Goal: Task Accomplishment & Management: Manage account settings

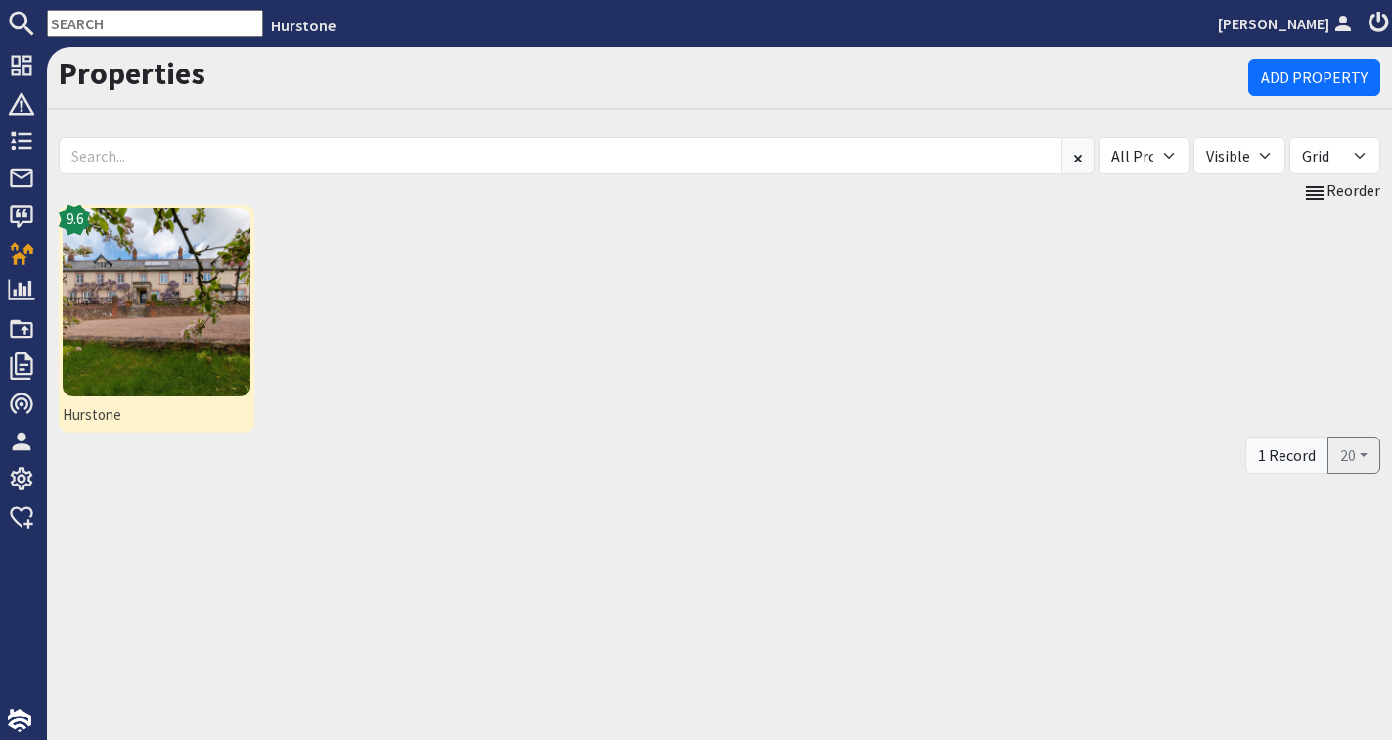
click at [158, 260] on img at bounding box center [157, 302] width 188 height 188
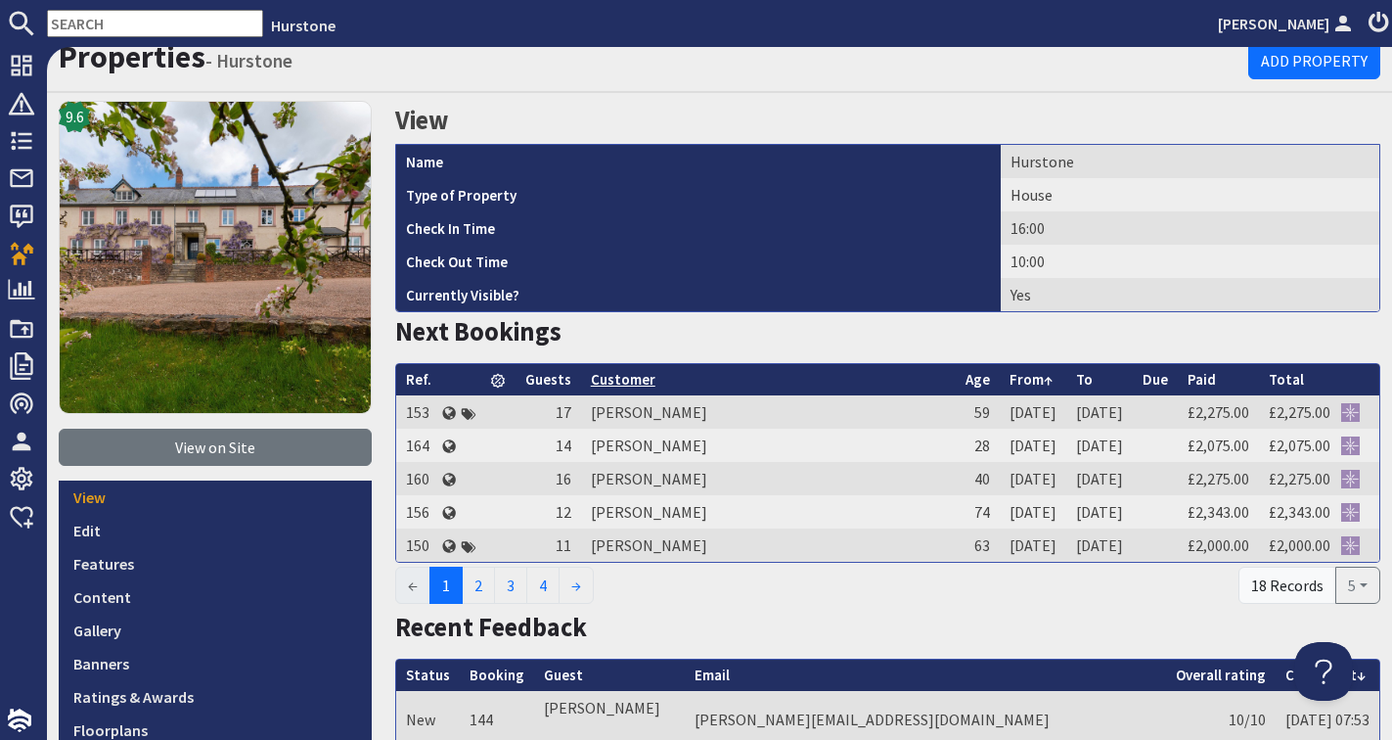
scroll to position [21, 0]
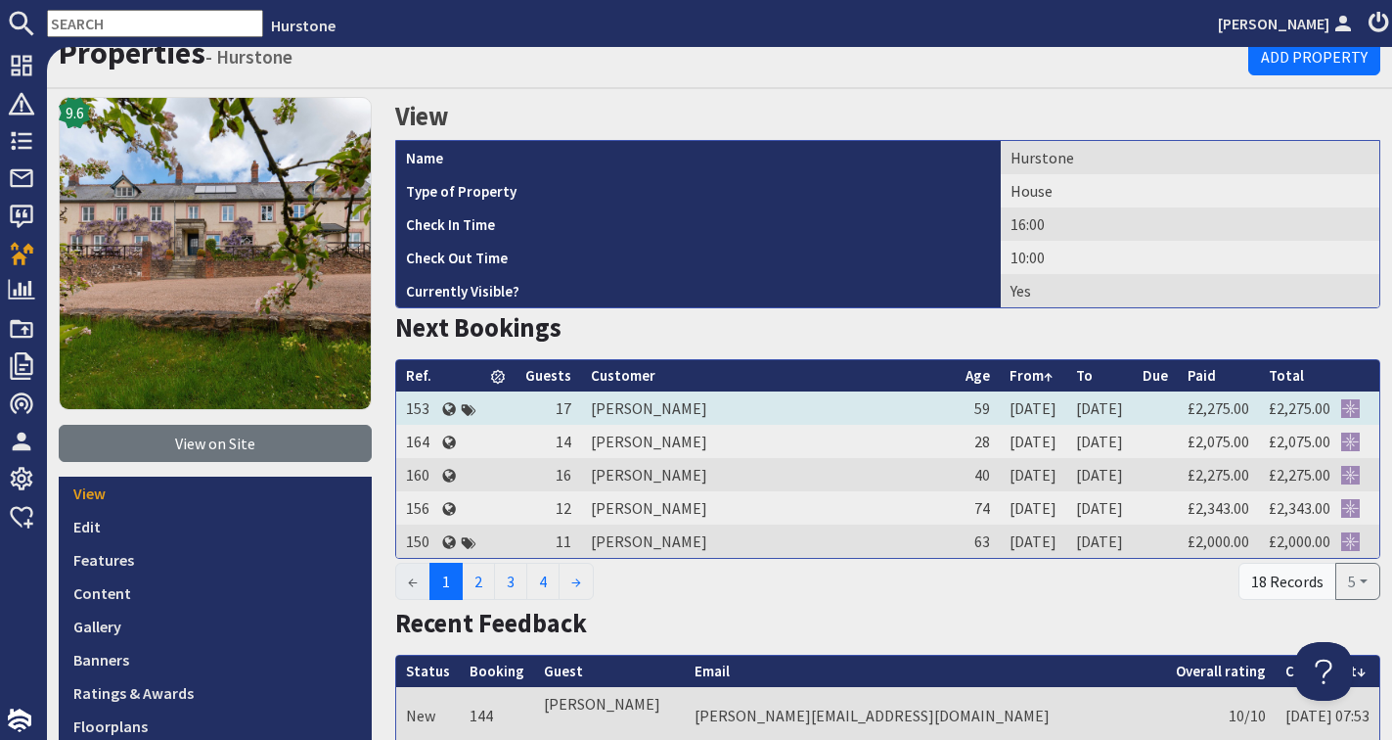
click at [622, 405] on td "Beverley Baker" at bounding box center [768, 407] width 375 height 33
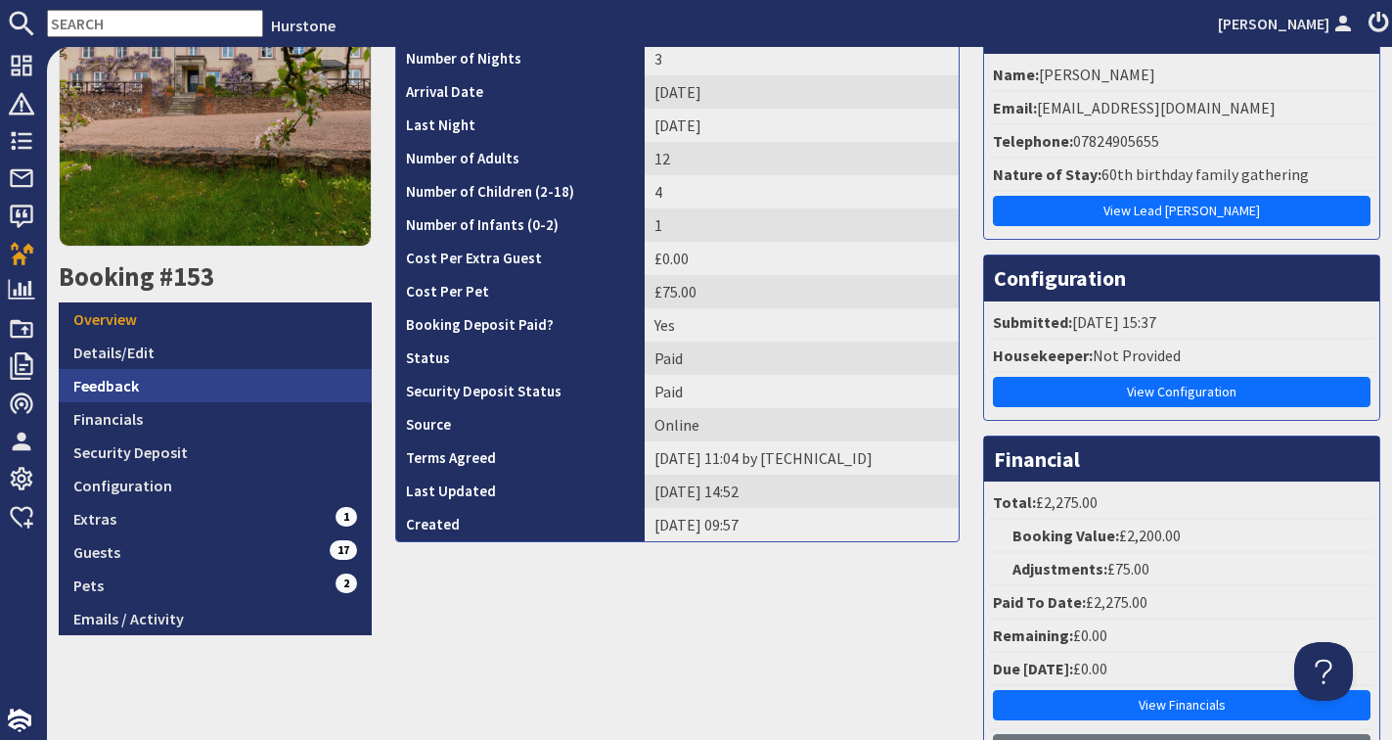
scroll to position [189, 0]
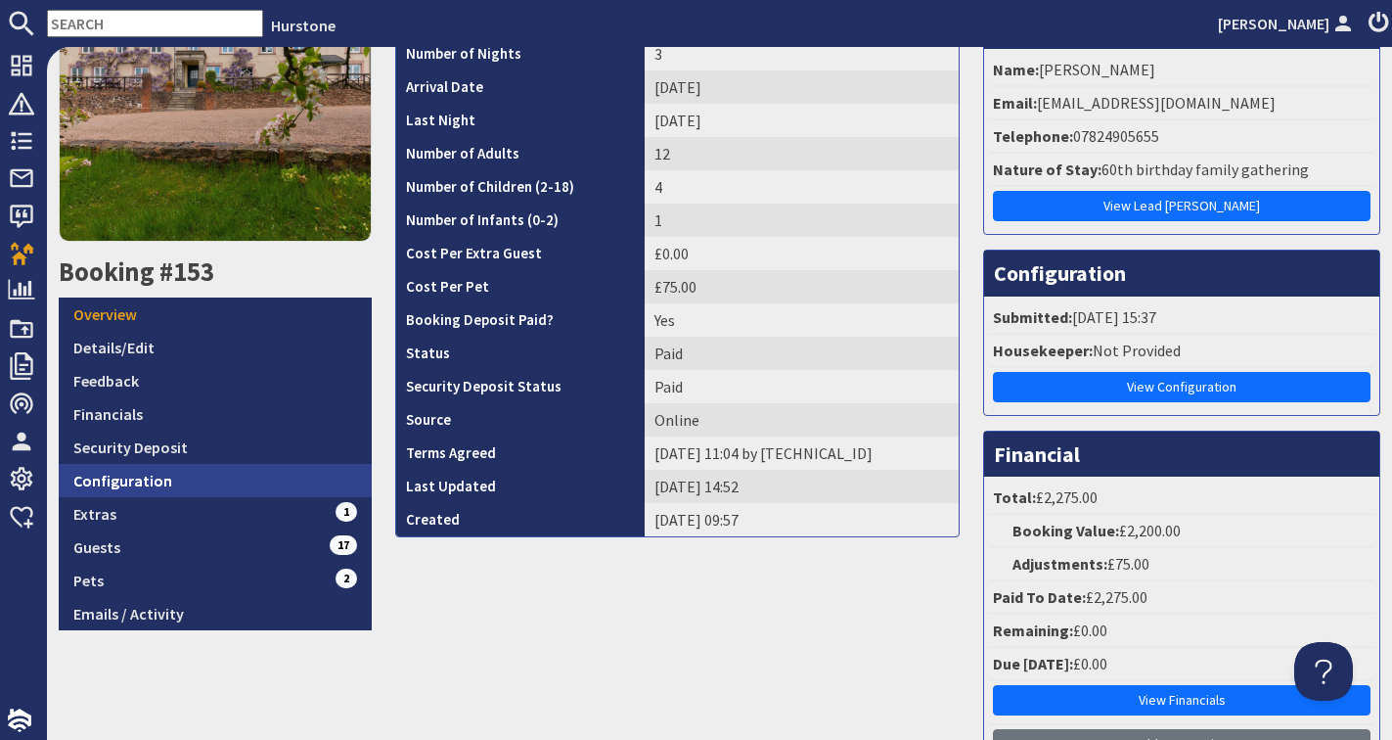
click at [175, 475] on link "Configuration" at bounding box center [215, 480] width 313 height 33
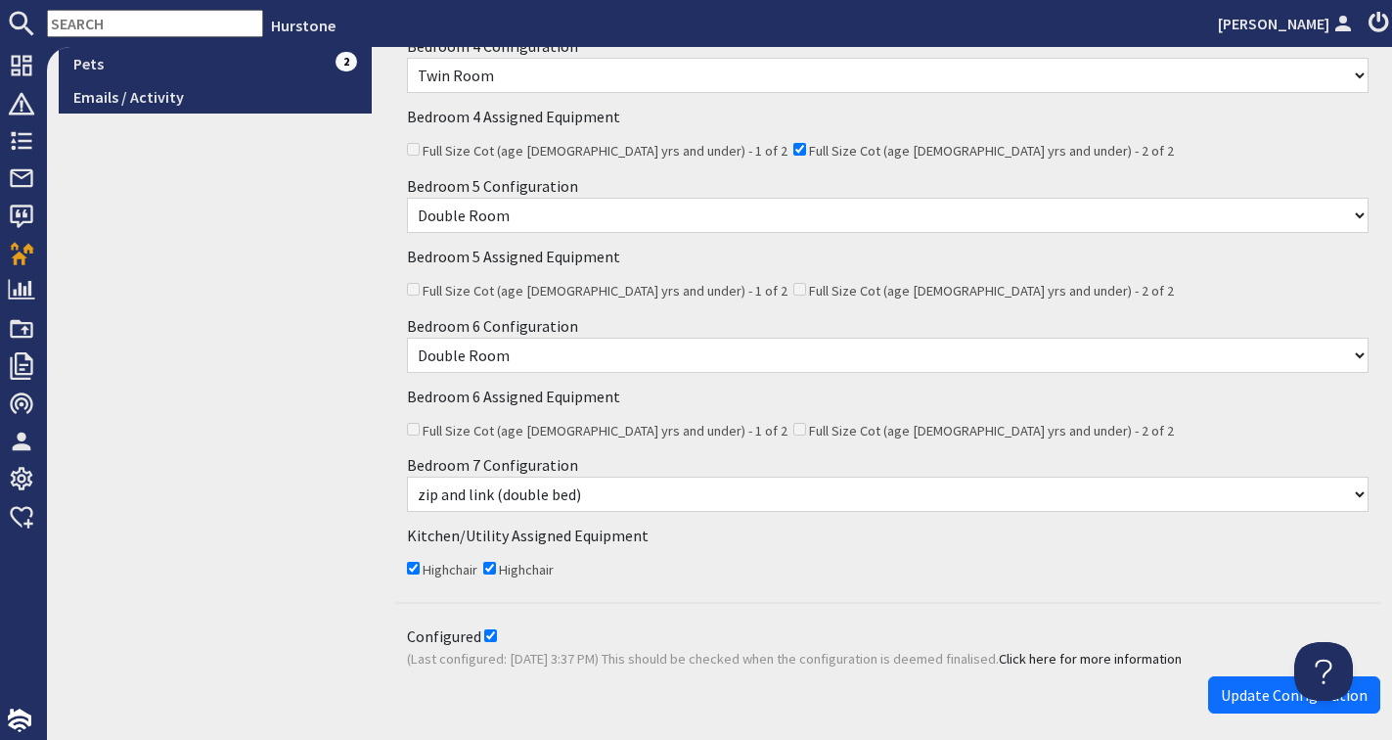
scroll to position [704, 0]
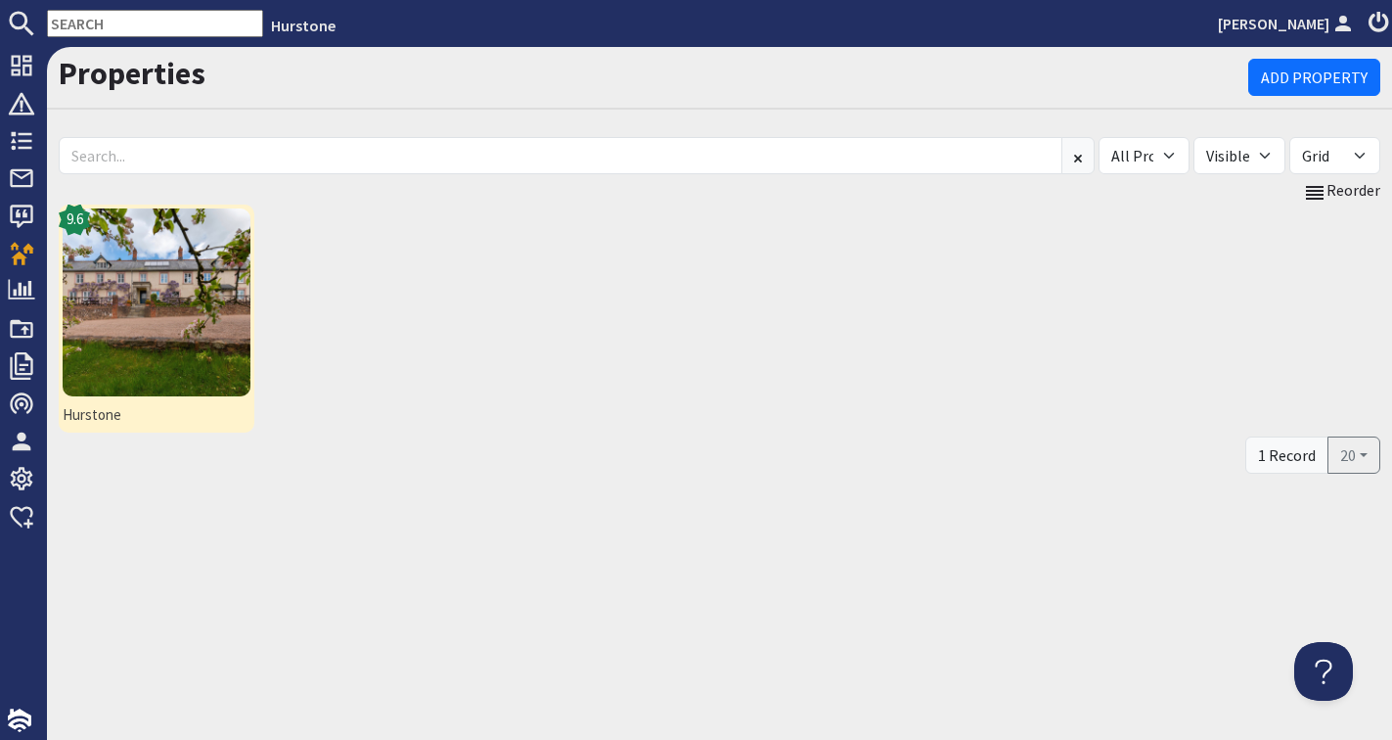
click at [226, 321] on img at bounding box center [157, 302] width 188 height 188
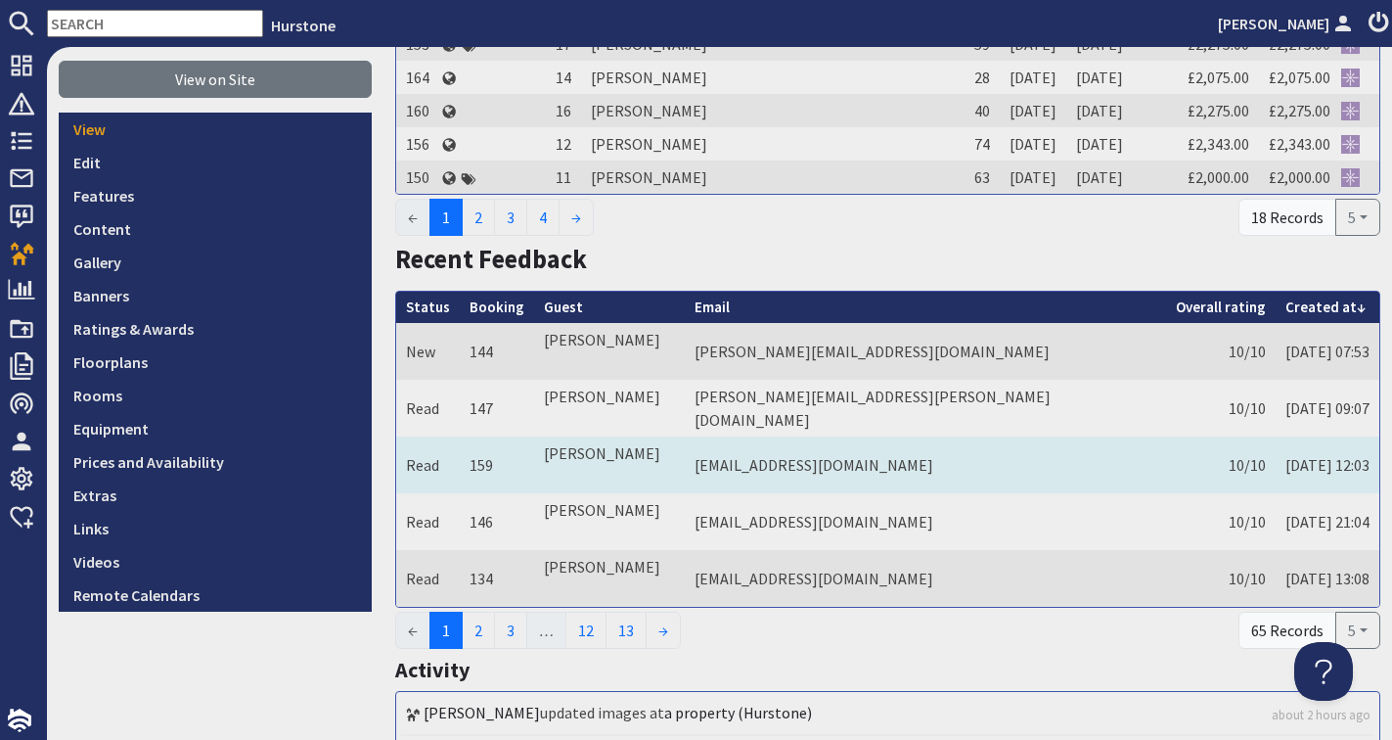
scroll to position [385, 0]
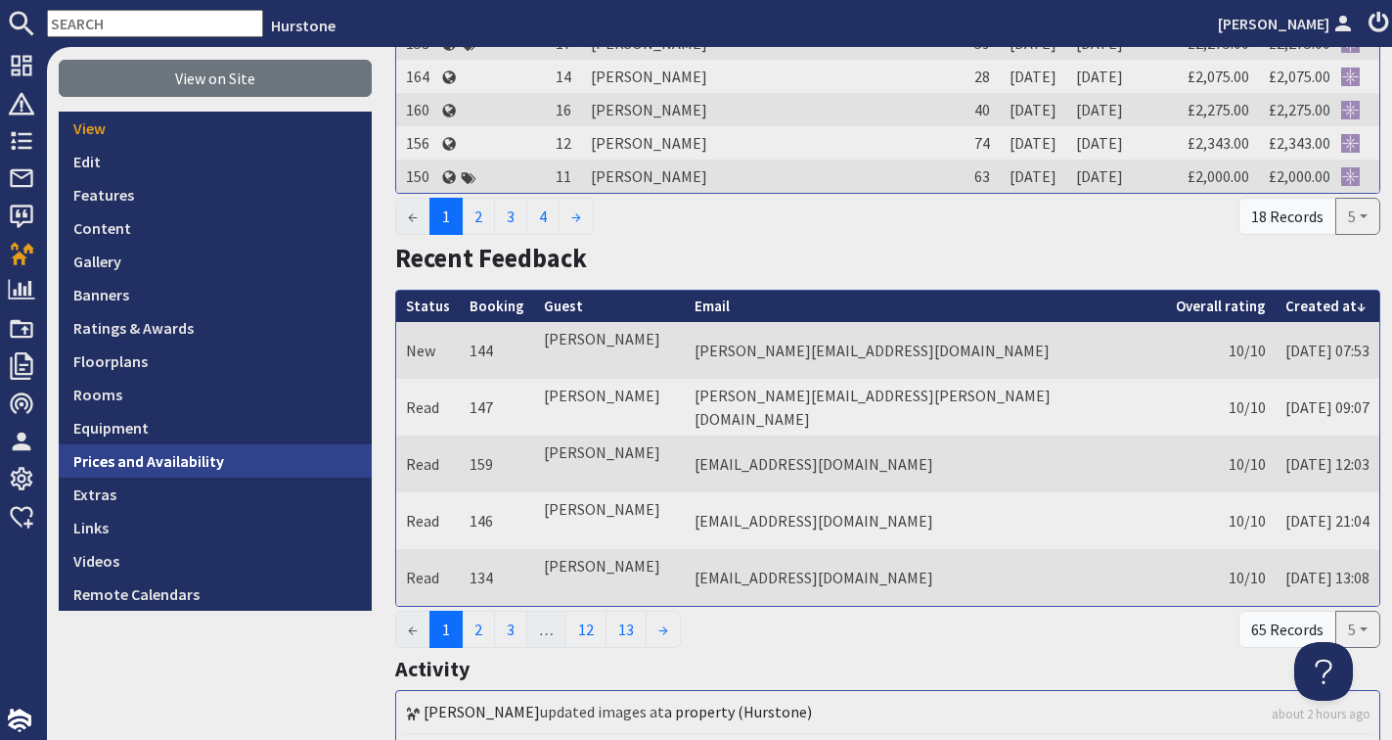
click at [183, 453] on link "Prices and Availability" at bounding box center [215, 460] width 313 height 33
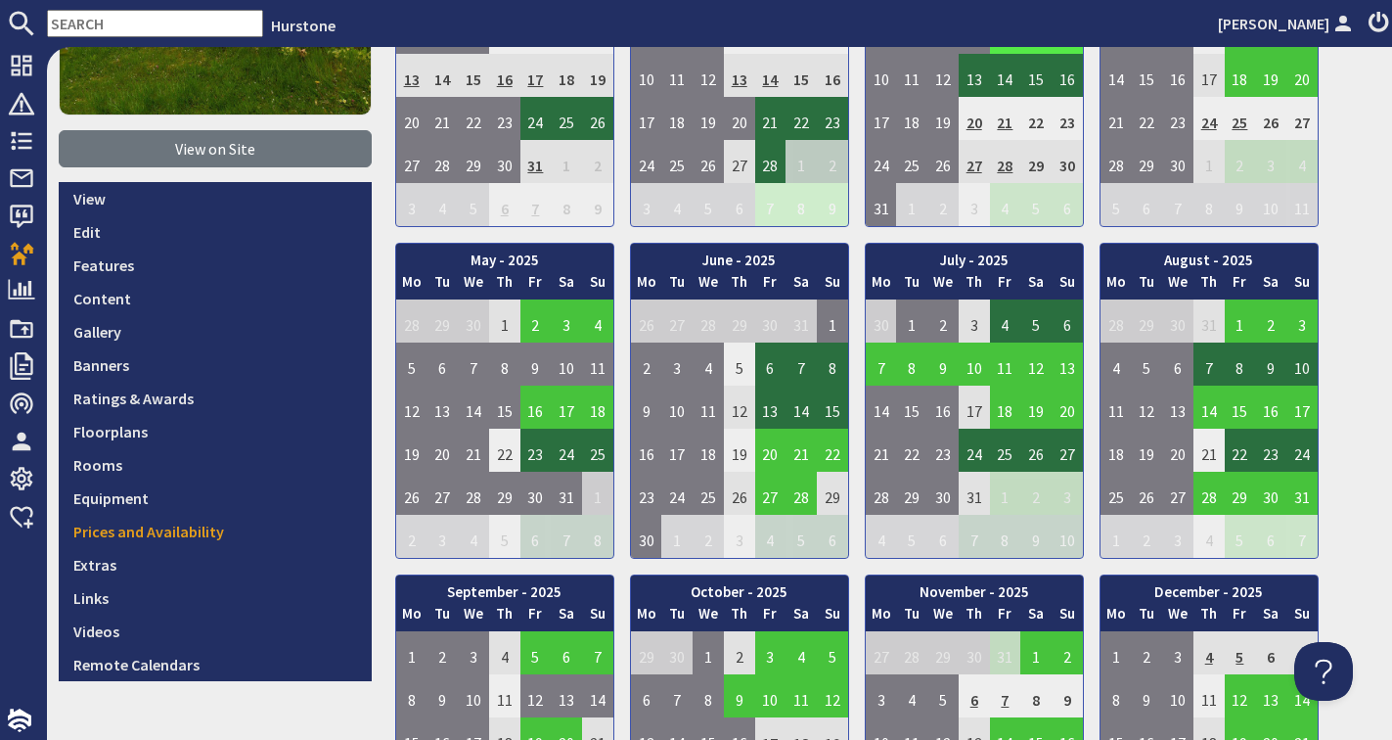
scroll to position [433, 0]
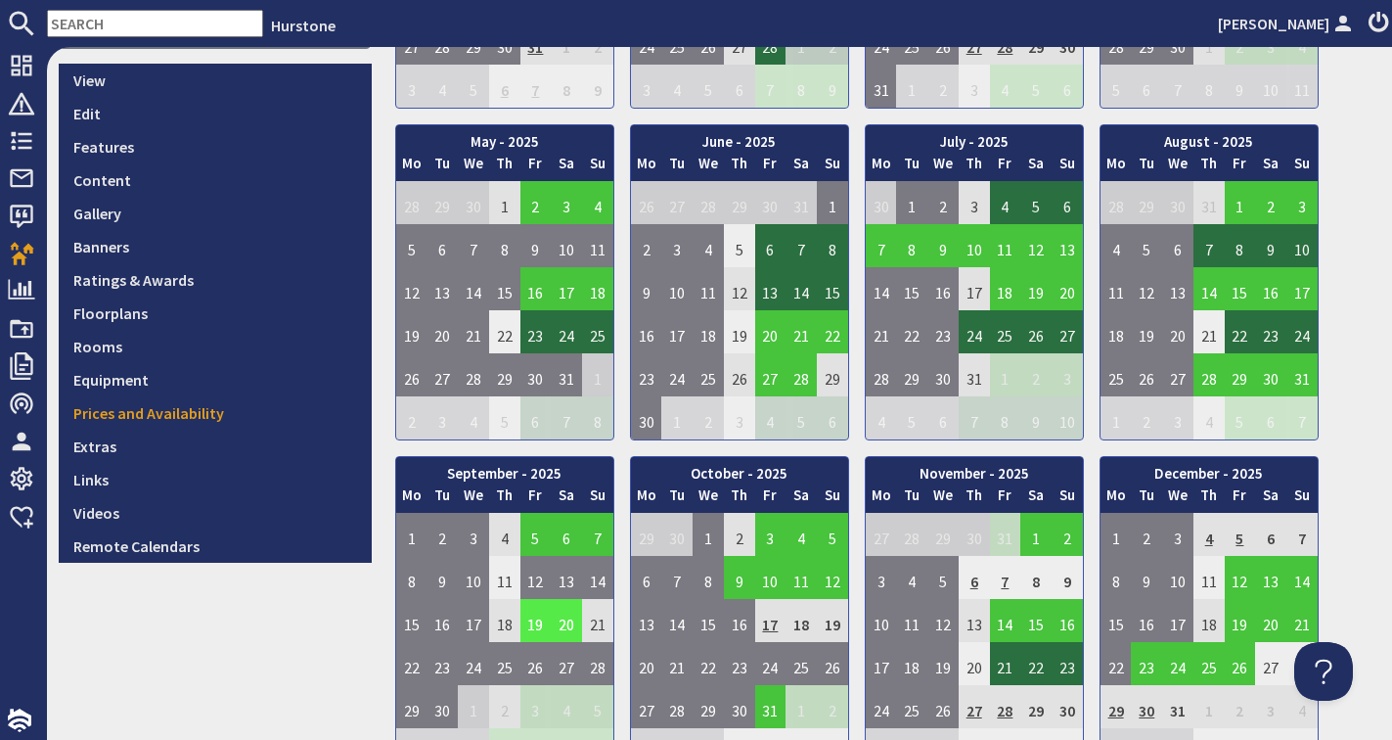
click at [530, 620] on td "19" at bounding box center [535, 620] width 31 height 43
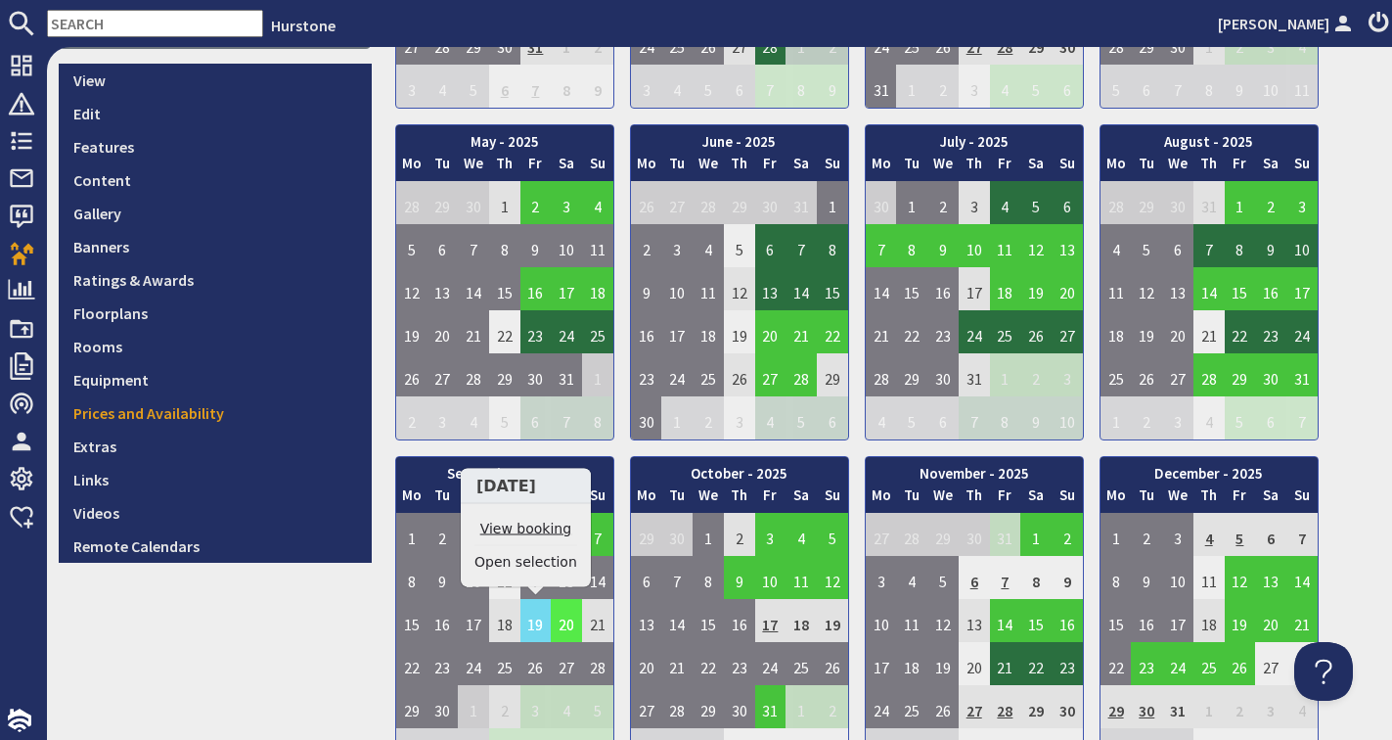
click at [535, 523] on link "View booking" at bounding box center [526, 529] width 103 height 21
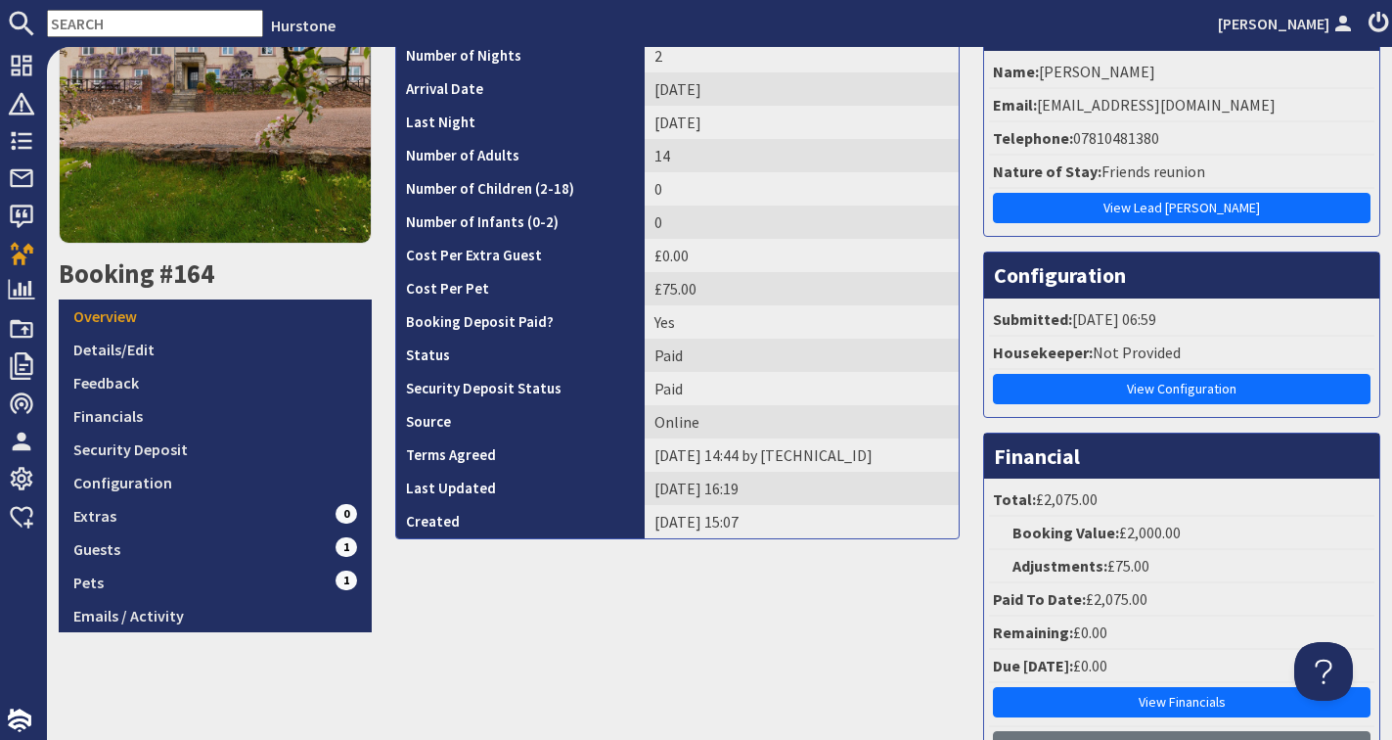
scroll to position [231, 0]
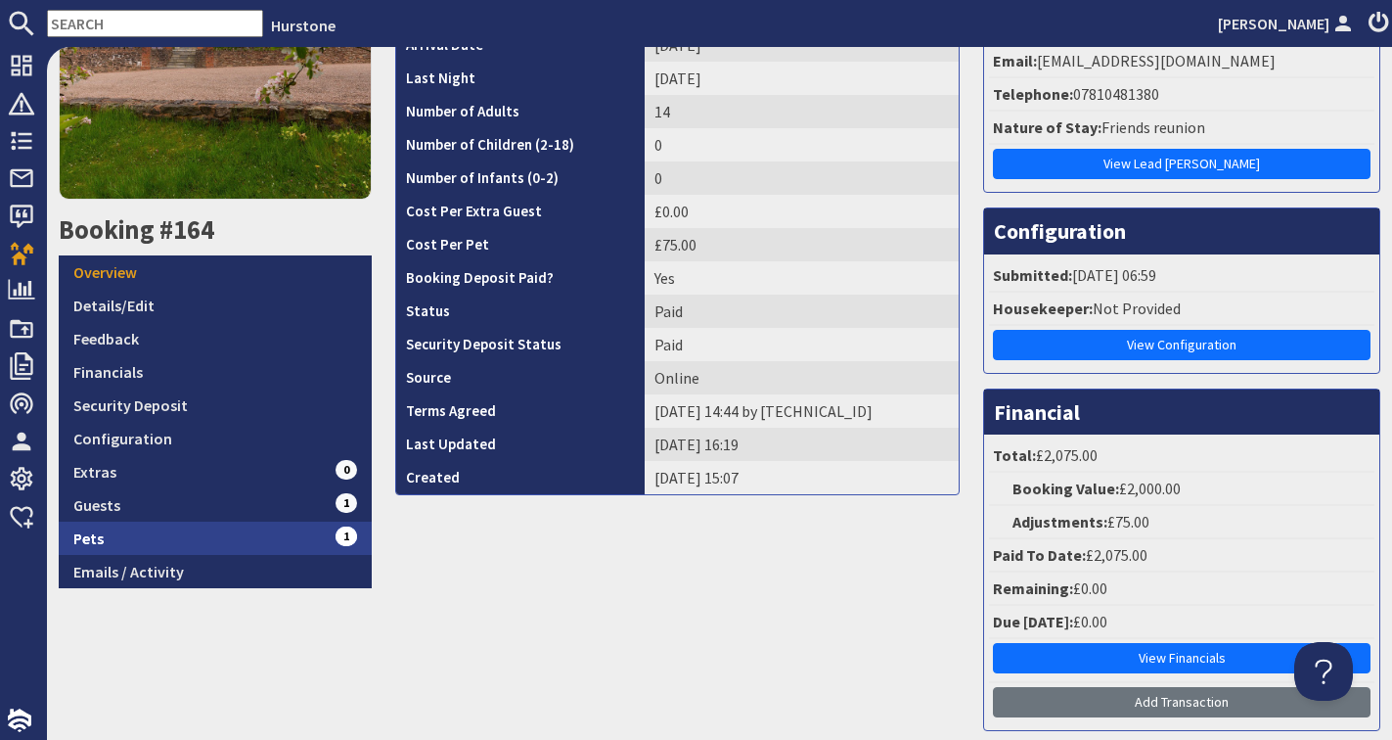
click at [204, 539] on link "Pets 1" at bounding box center [215, 537] width 313 height 33
